Goal: Information Seeking & Learning: Learn about a topic

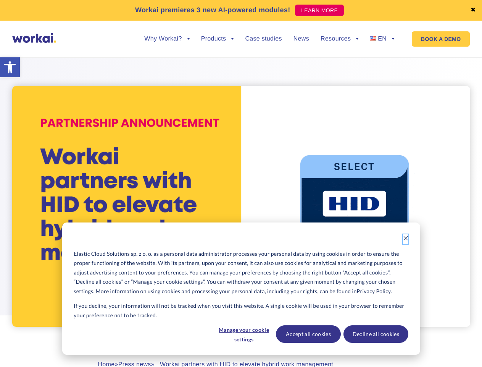
click at [406, 239] on icon "Dismiss cookie banner" at bounding box center [405, 237] width 5 height 5
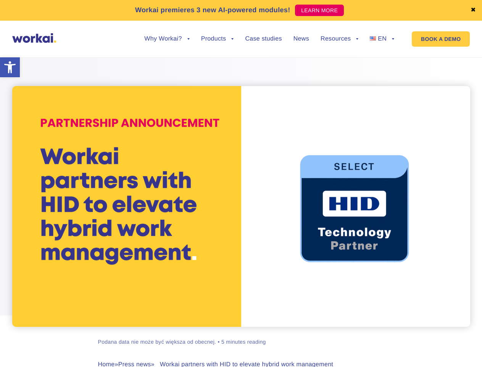
click at [244, 334] on div "[PERSON_NAME] Podana data nie może być większa od obecnej. • 5 minutes reading …" at bounding box center [241, 230] width 424 height 364
click at [308, 334] on div "[PERSON_NAME] Podana data nie może być większa od obecnej. • 5 minutes reading …" at bounding box center [241, 230] width 424 height 364
click at [376, 334] on div "[PERSON_NAME] Podana data nie może być większa od obecnej. • 5 minutes reading …" at bounding box center [241, 230] width 424 height 364
click at [474, 10] on link "✖" at bounding box center [473, 10] width 5 height 6
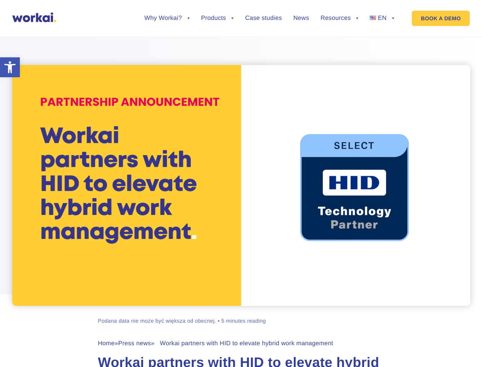
click at [167, 45] on div at bounding box center [241, 166] width 482 height 279
click at [167, 39] on div at bounding box center [241, 166] width 482 height 279
click at [218, 45] on div at bounding box center [241, 166] width 482 height 279
click at [340, 45] on div at bounding box center [241, 166] width 482 height 279
click at [340, 39] on div at bounding box center [241, 166] width 482 height 279
